Goal: Task Accomplishment & Management: Use online tool/utility

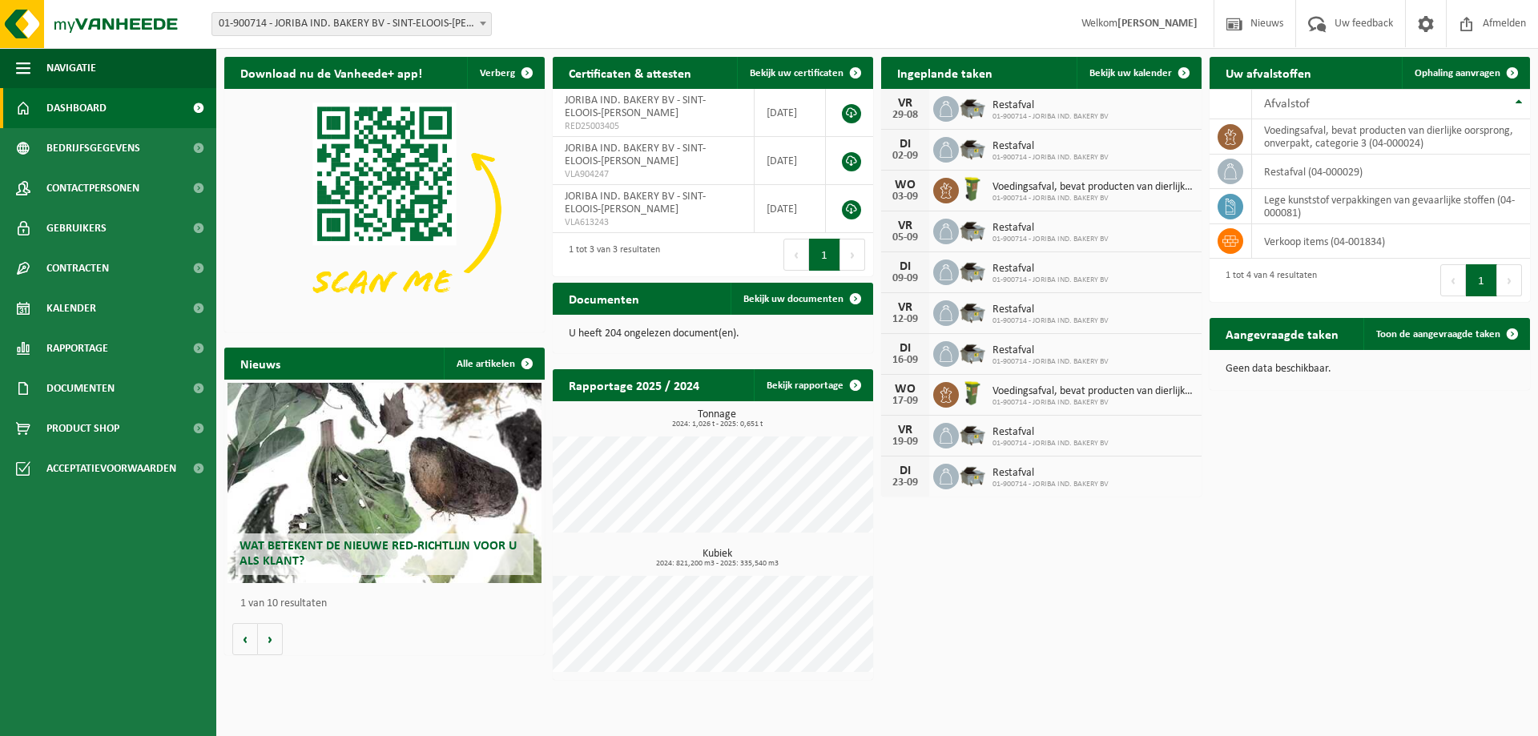
click at [483, 29] on span at bounding box center [483, 23] width 16 height 21
click at [479, 24] on span at bounding box center [483, 23] width 16 height 21
click at [1493, 19] on span "Afmelden" at bounding box center [1504, 23] width 51 height 47
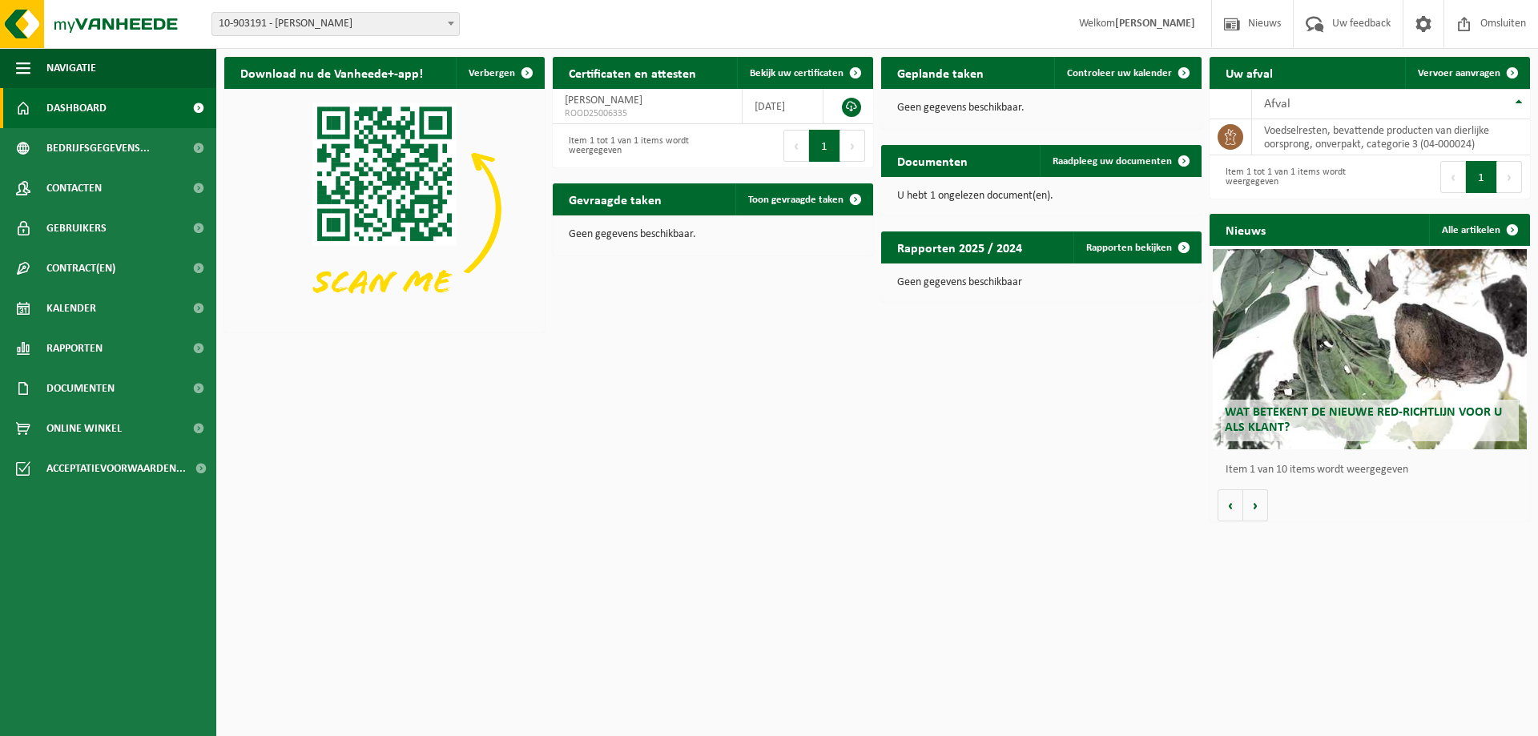
drag, startPoint x: 1020, startPoint y: 357, endPoint x: 1033, endPoint y: 368, distance: 17.0
click at [1020, 357] on div "Download nu de Vanheede+-app! Verbergen Certificaten en attesten Bekijk uw cert…" at bounding box center [877, 289] width 1314 height 481
click at [1120, 158] on font "Raadpleeg uw documenten" at bounding box center [1112, 161] width 119 height 10
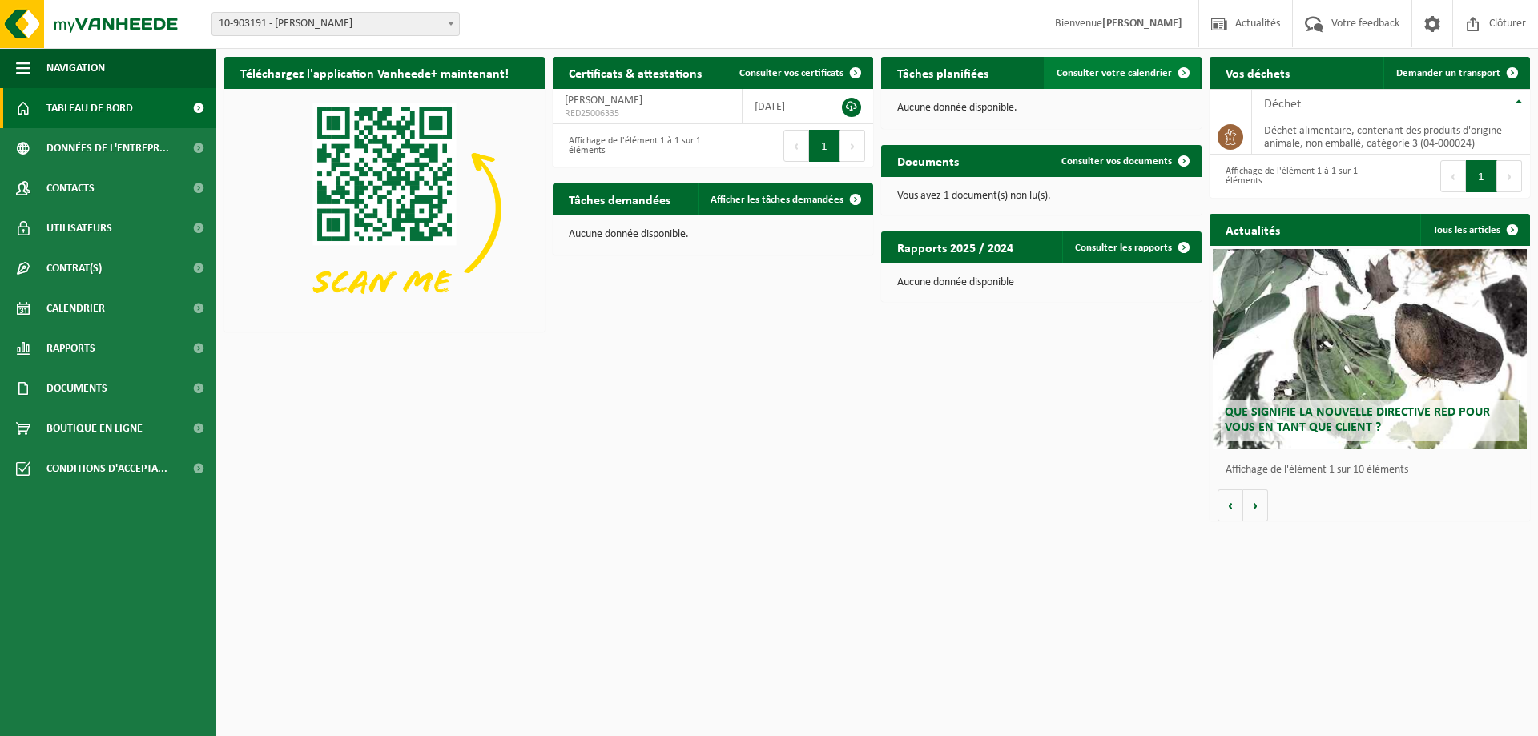
click at [1168, 72] on span at bounding box center [1184, 73] width 32 height 32
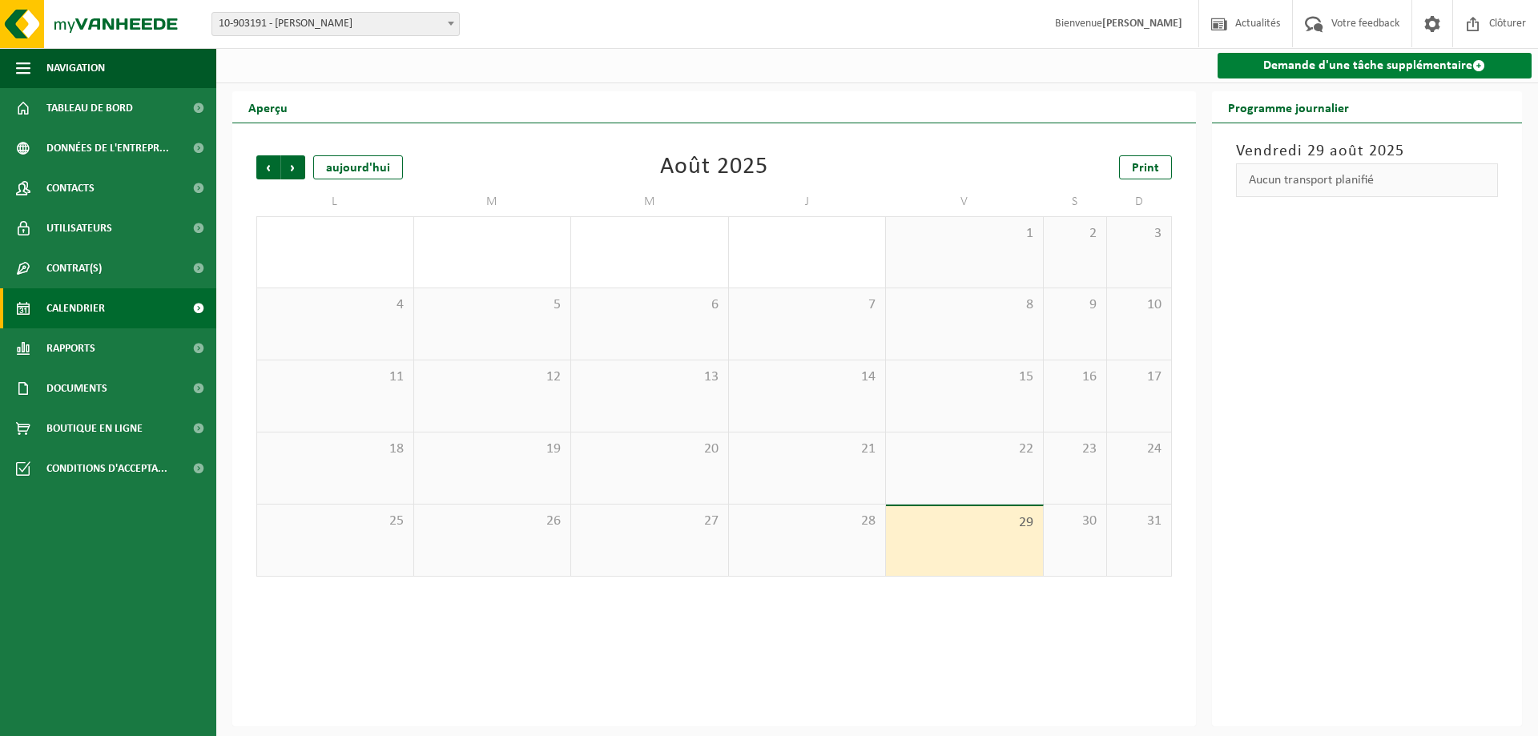
click at [1321, 71] on link "Demande d'une tâche supplémentaire" at bounding box center [1375, 66] width 315 height 26
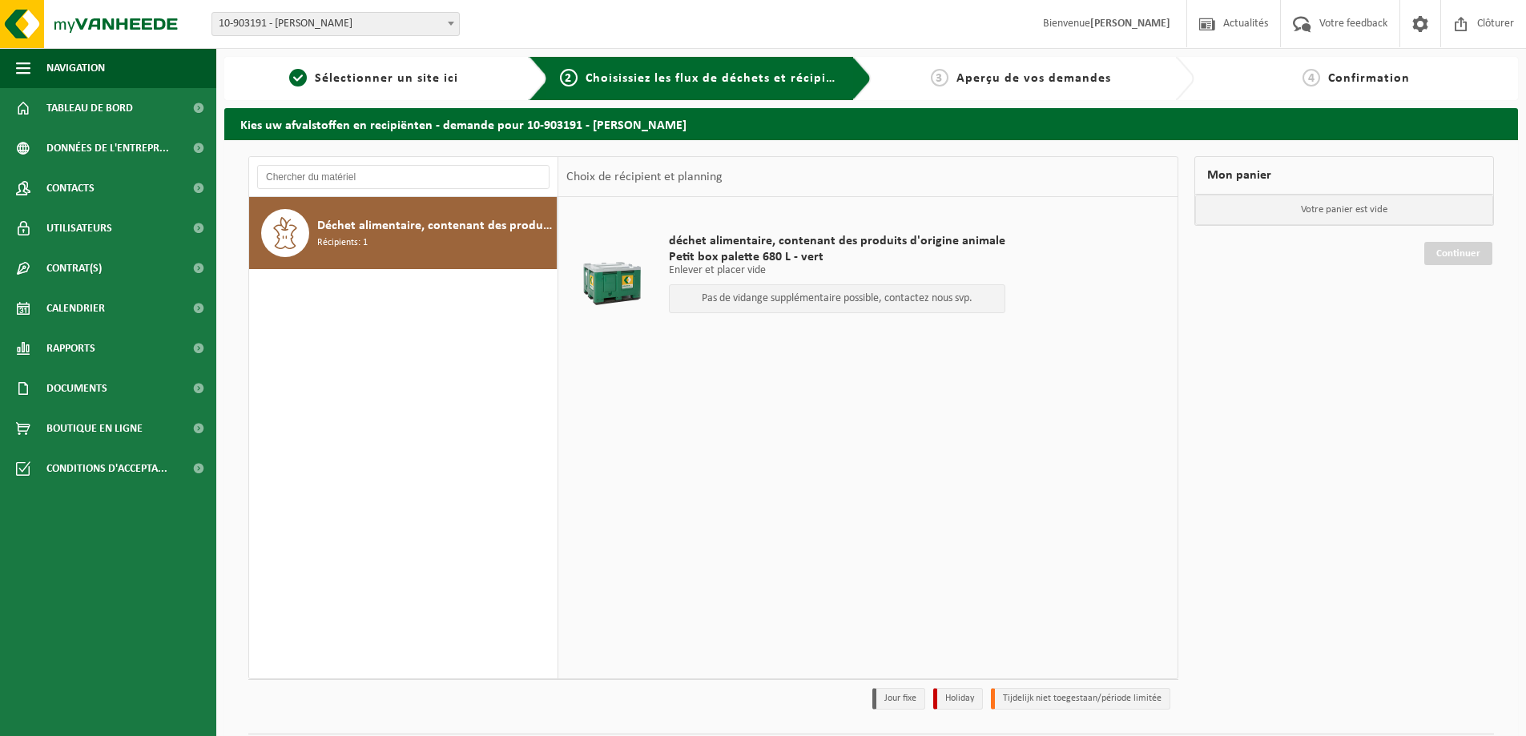
click at [736, 266] on p "Enlever et placer vide" at bounding box center [837, 270] width 337 height 11
click at [599, 271] on div at bounding box center [611, 277] width 83 height 64
click at [1381, 207] on p "Votre panier est vide" at bounding box center [1344, 210] width 298 height 30
click at [82, 23] on img at bounding box center [96, 24] width 192 height 48
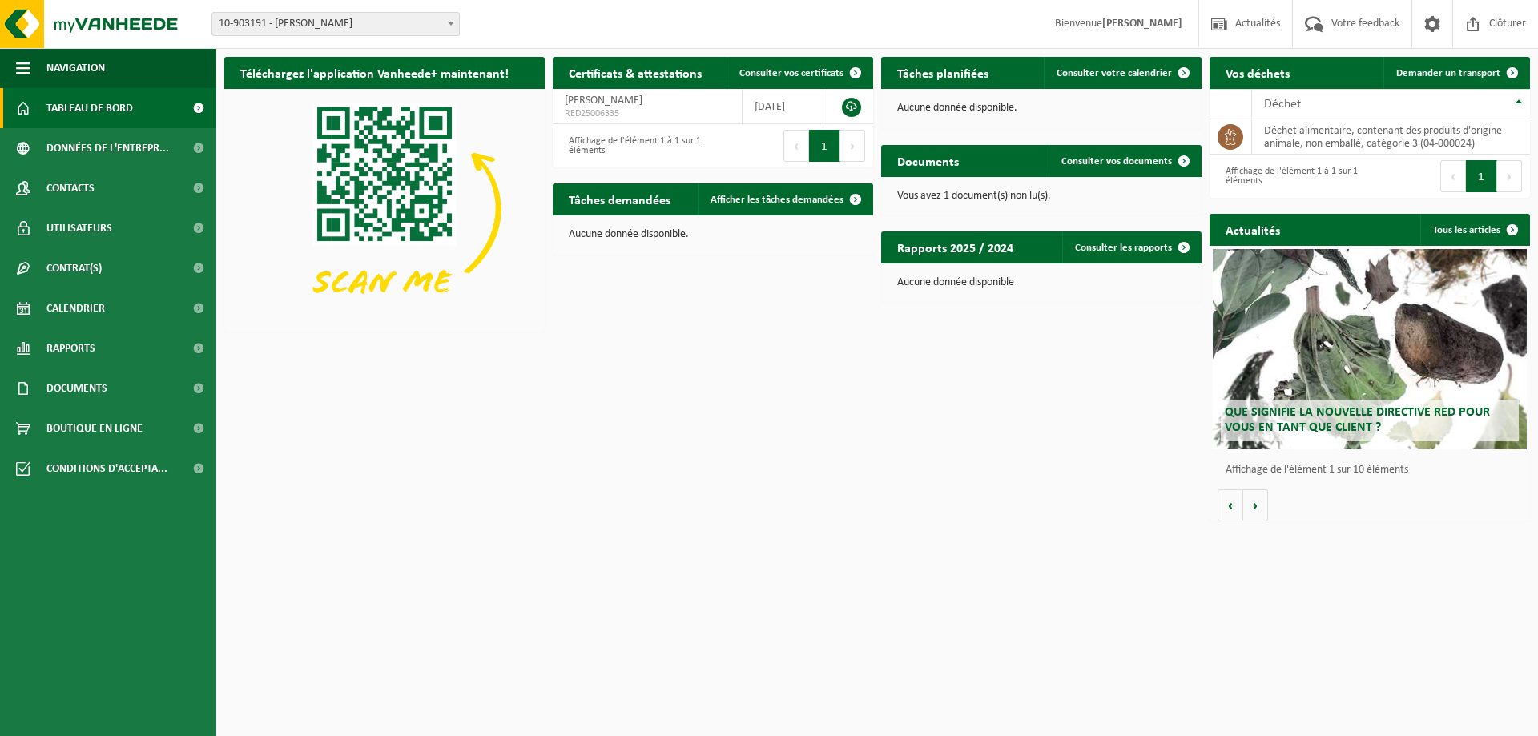
click at [809, 473] on div "Téléchargez l'application Vanheede+ maintenant! Cachez Certificats & attestatio…" at bounding box center [877, 289] width 1314 height 481
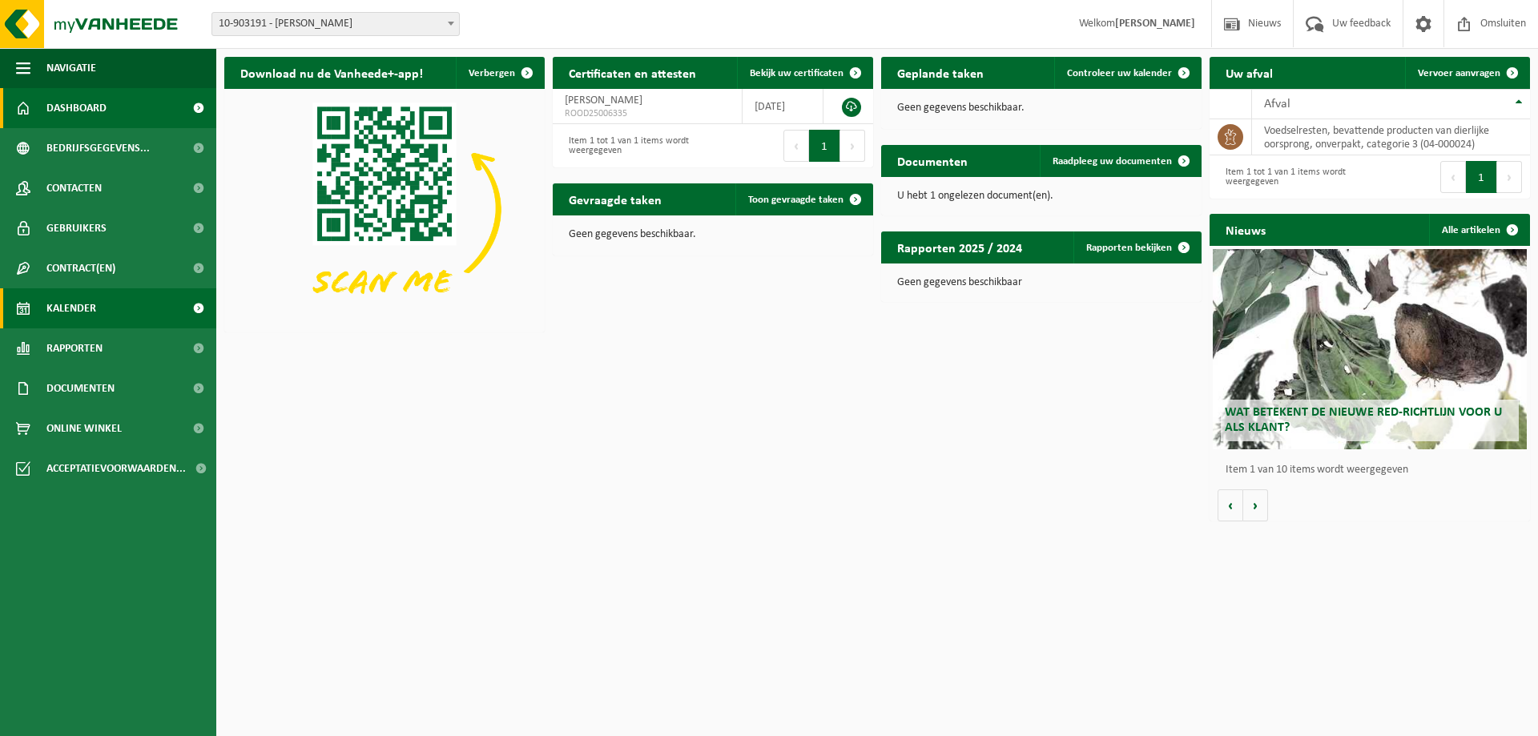
click at [91, 300] on span "Kalender" at bounding box center [71, 308] width 50 height 40
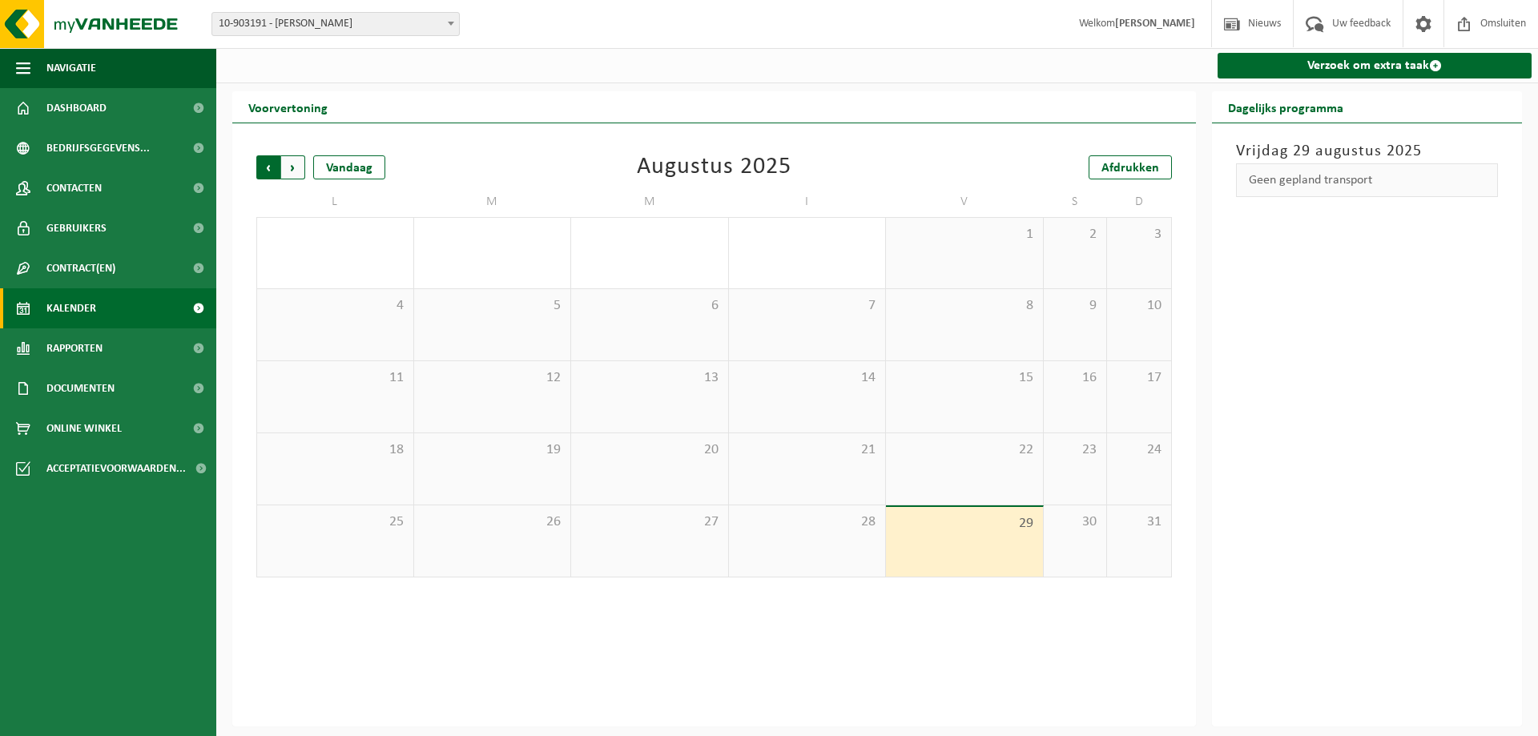
click at [298, 164] on span "Volgend" at bounding box center [293, 167] width 24 height 24
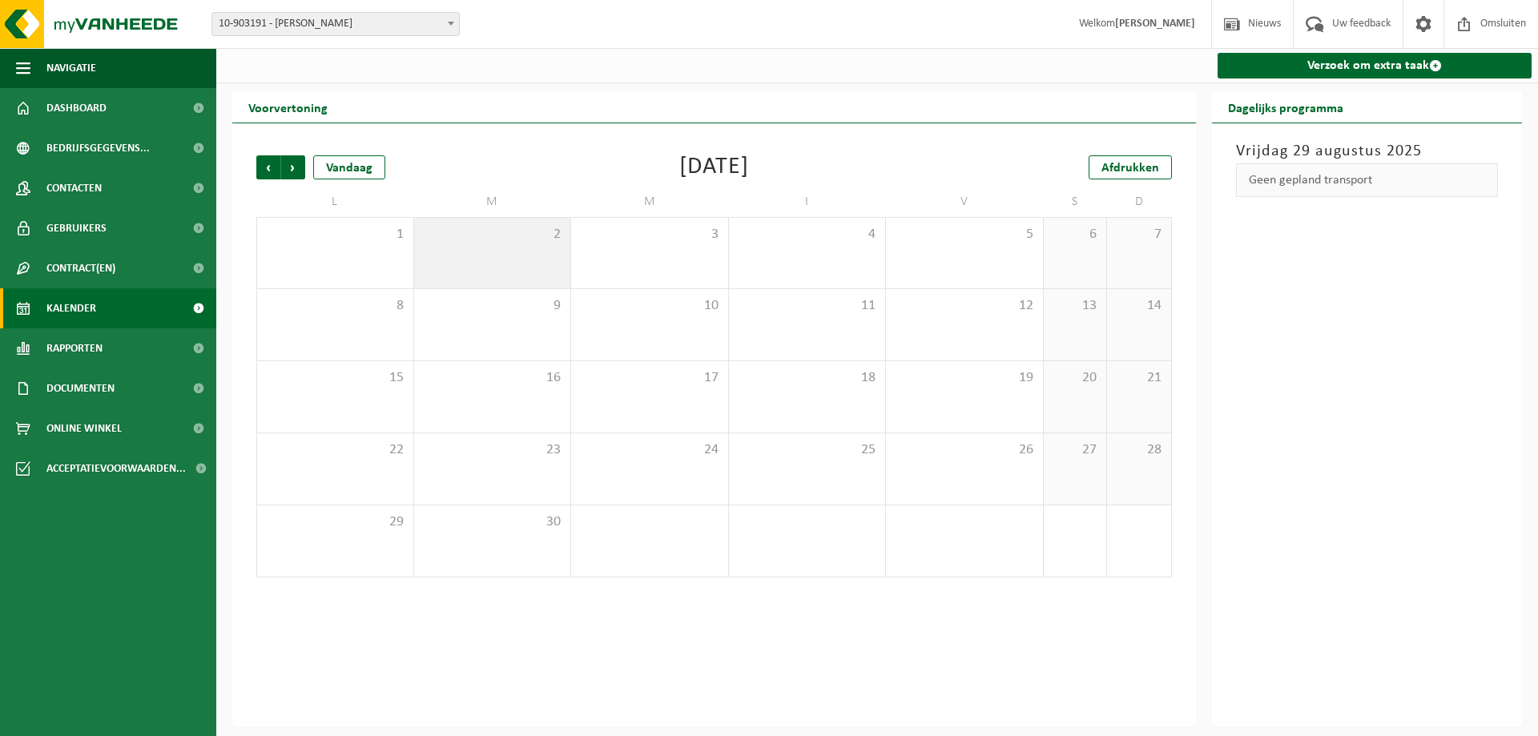
click at [532, 260] on div "2" at bounding box center [492, 253] width 157 height 71
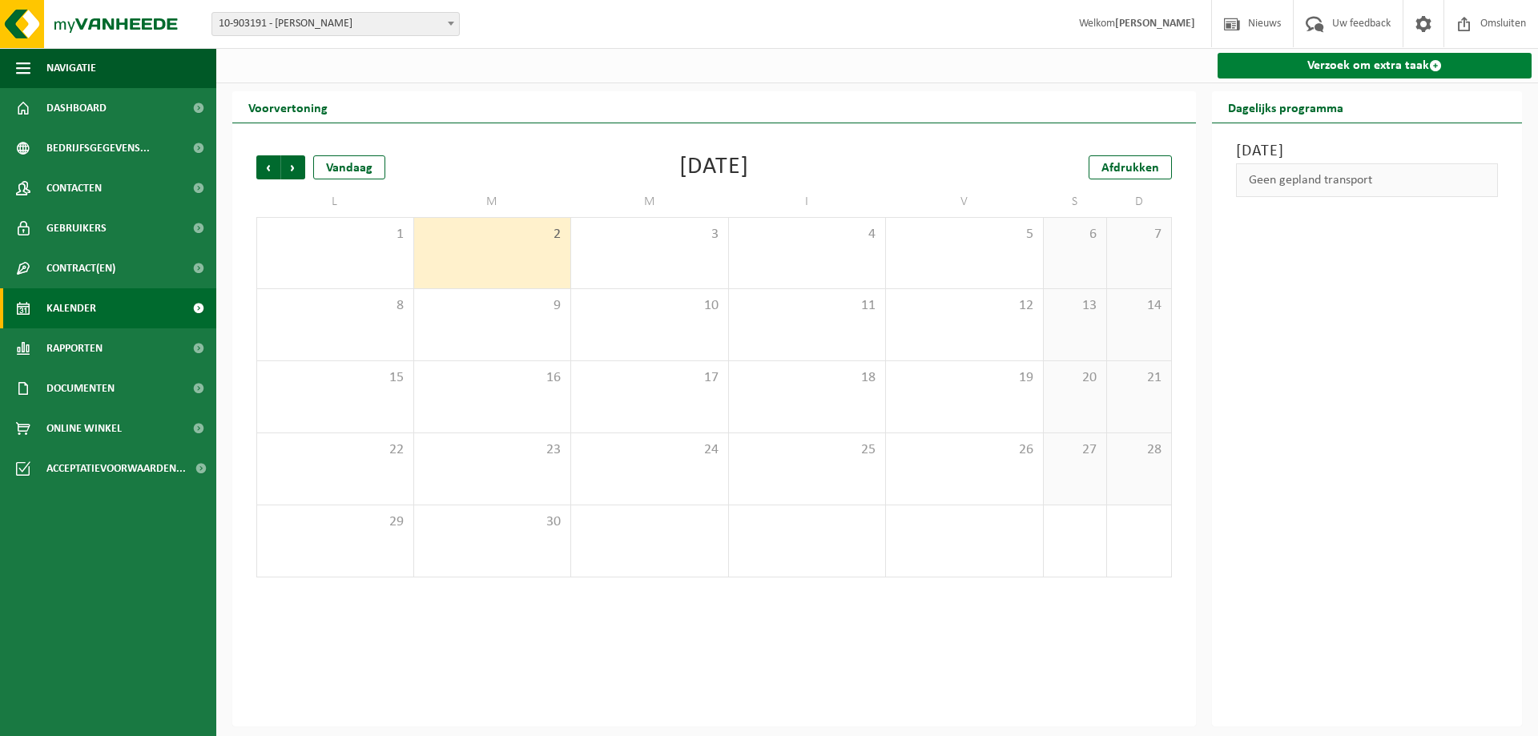
click at [1365, 67] on font "Verzoek om extra taak" at bounding box center [1369, 65] width 122 height 13
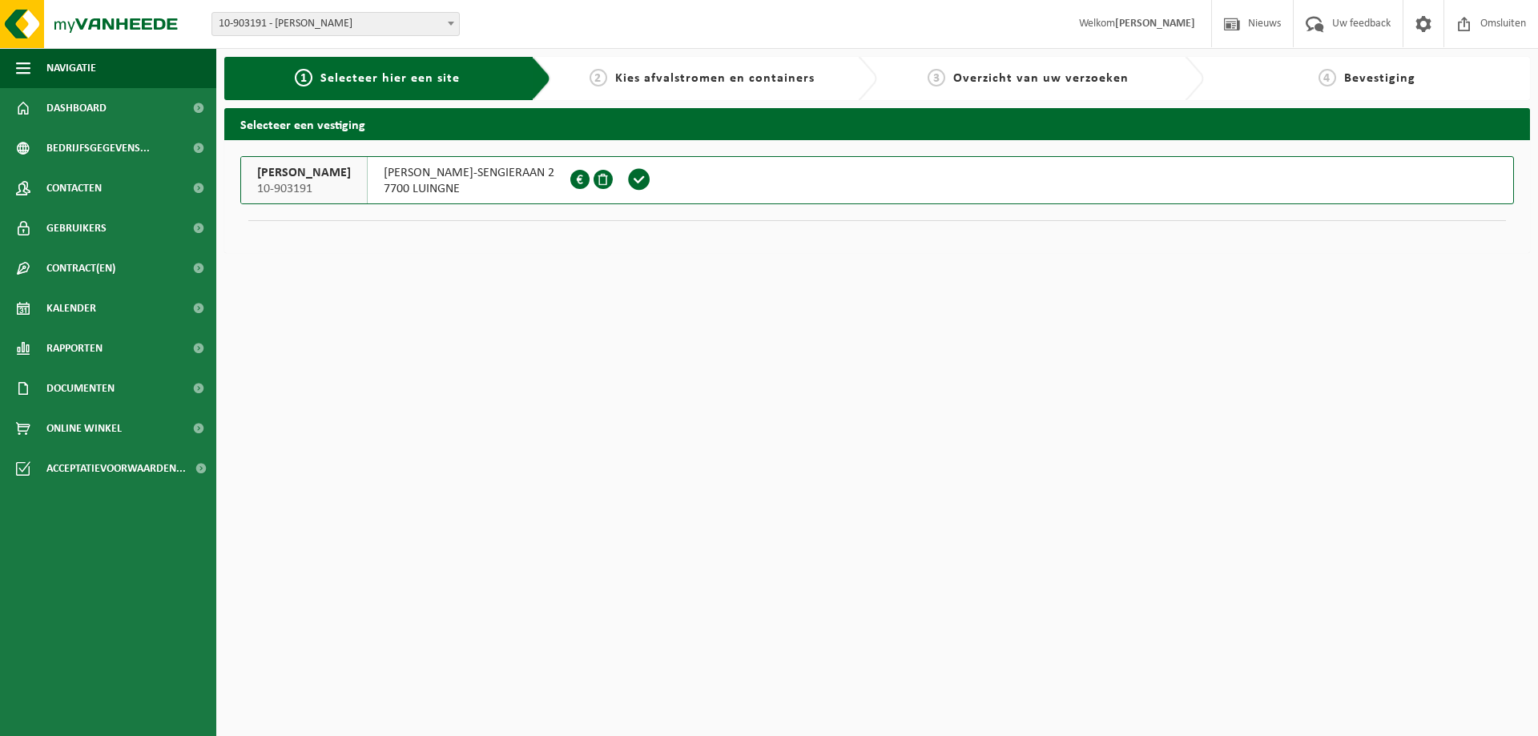
click at [651, 179] on span at bounding box center [639, 179] width 24 height 24
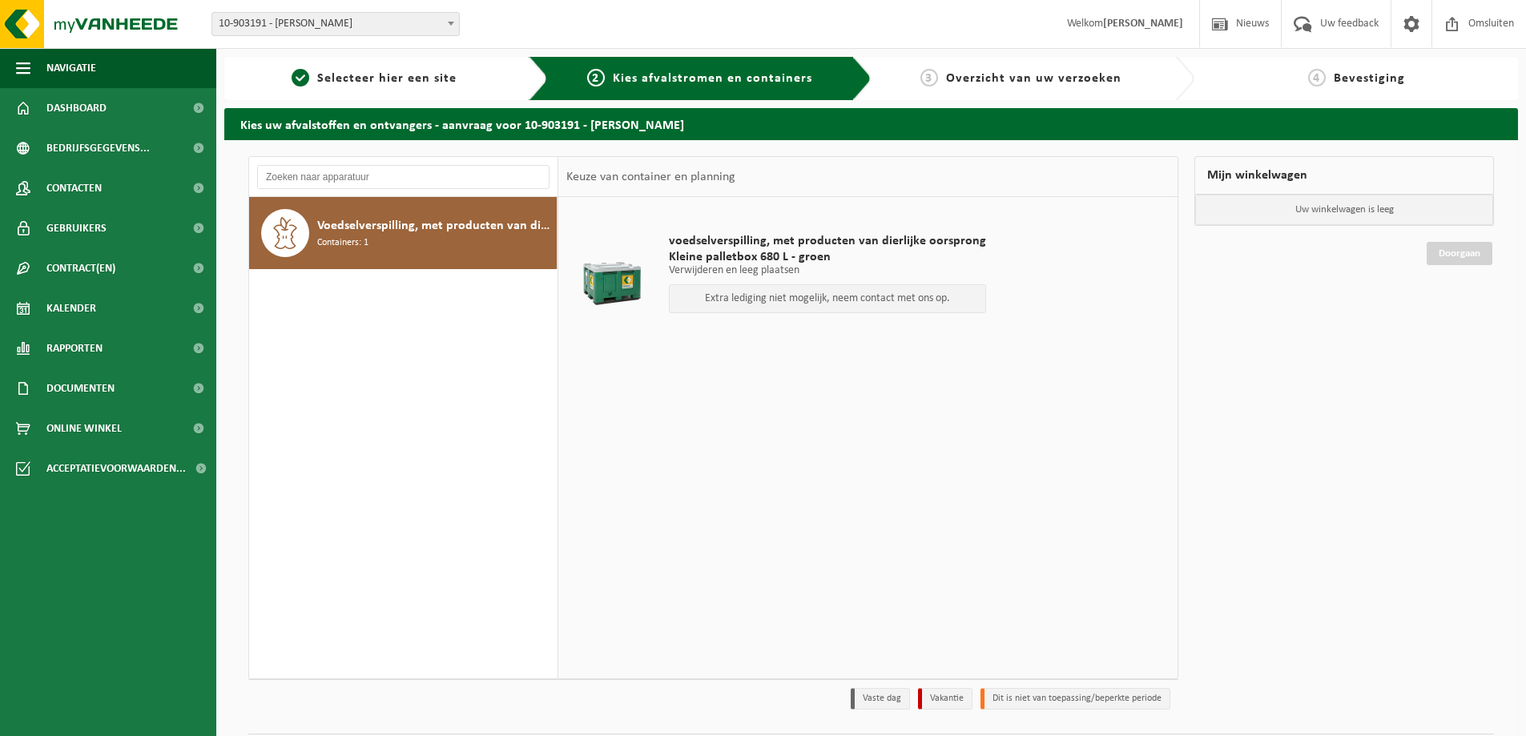
click at [788, 304] on font "Extra lediging niet mogelijk, neem contact met ons op." at bounding box center [827, 298] width 245 height 12
click at [886, 264] on span "Kleine palletbox 680 L - groen" at bounding box center [827, 257] width 317 height 16
click at [1353, 19] on font "Uw feedback" at bounding box center [1349, 24] width 58 height 12
click at [349, 72] on span "Sélectionner un site ici" at bounding box center [386, 78] width 143 height 13
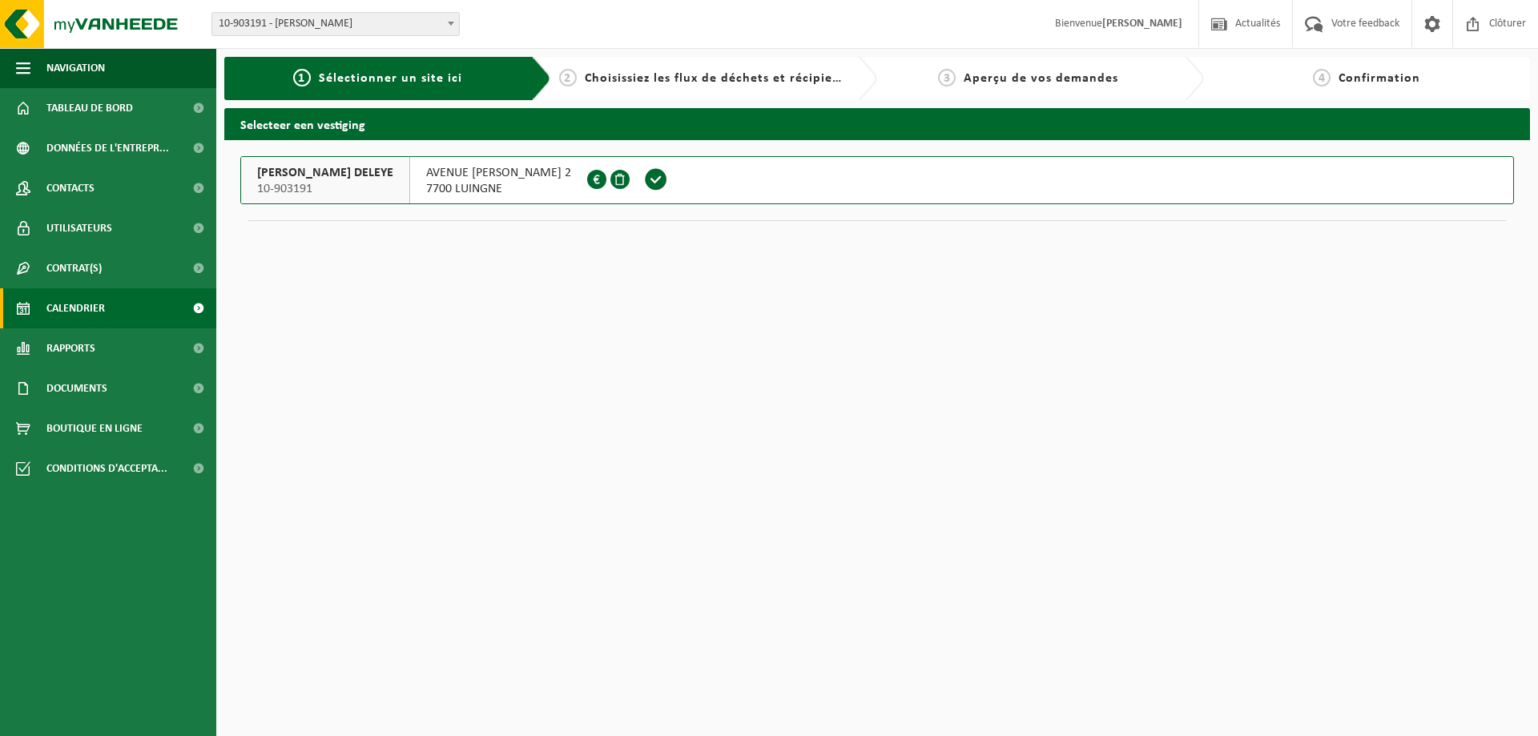
click at [95, 300] on span "Calendrier" at bounding box center [75, 308] width 58 height 40
